Goal: Task Accomplishment & Management: Manage account settings

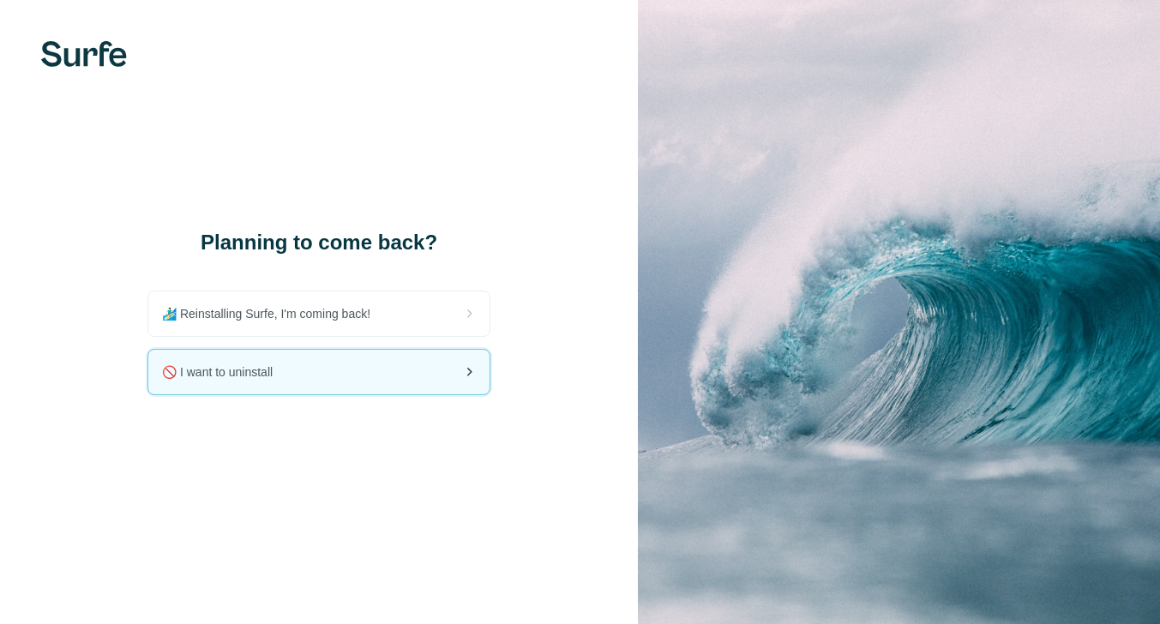
click at [382, 359] on div "🚫 I want to uninstall" at bounding box center [318, 372] width 341 height 45
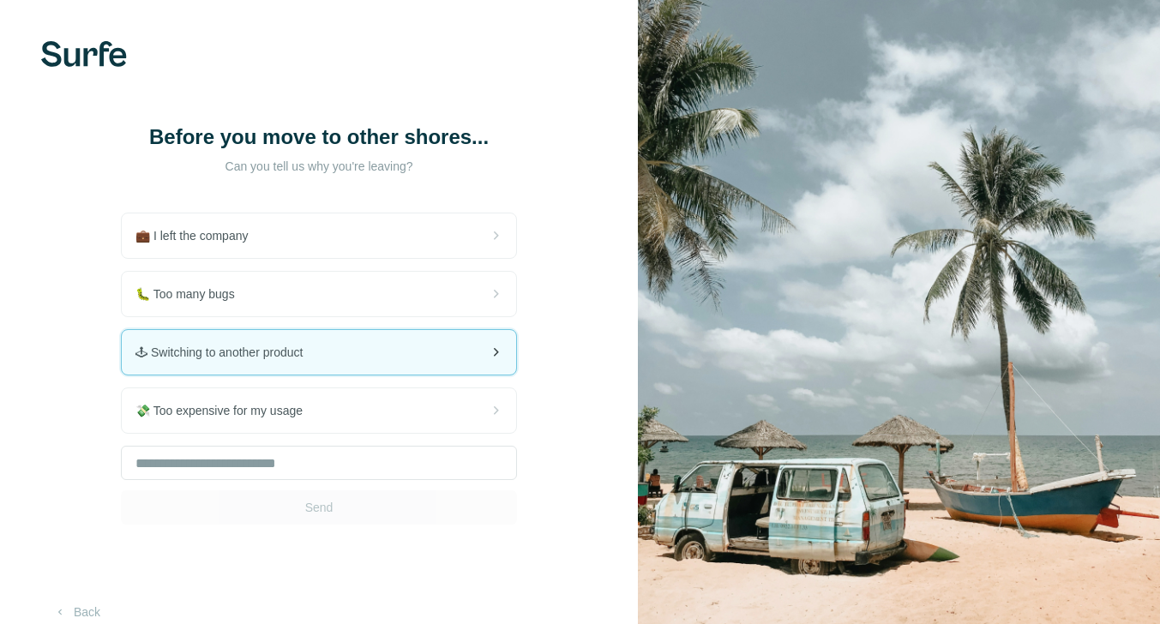
click at [347, 350] on div "🕹 Switching to another product" at bounding box center [319, 352] width 395 height 45
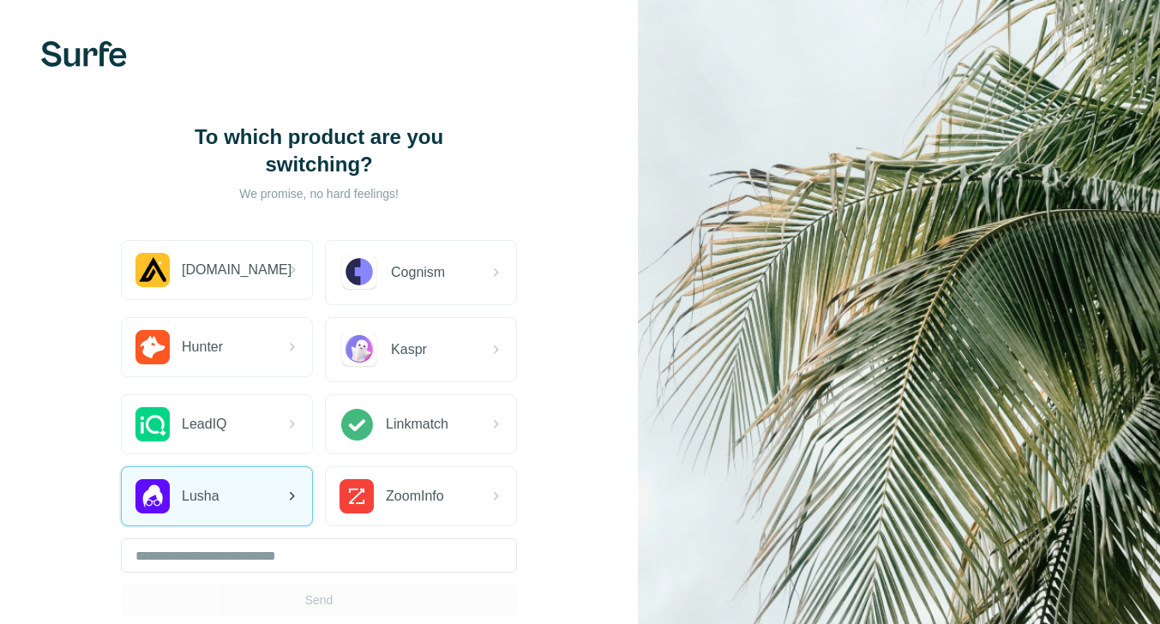
click at [213, 485] on div "Lusha" at bounding box center [178, 496] width 84 height 34
